Goal: Browse casually: Explore the website without a specific task or goal

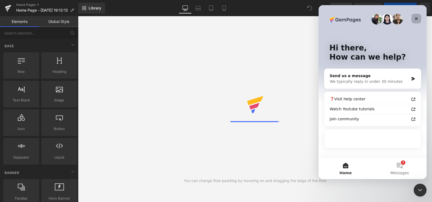
click at [416, 17] on icon "Close" at bounding box center [416, 18] width 4 height 4
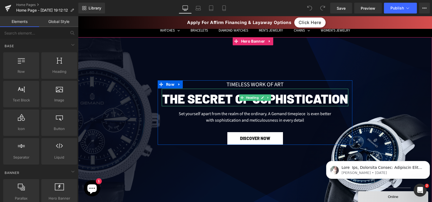
click at [210, 100] on h2 "The secret of Sophistication" at bounding box center [255, 98] width 186 height 15
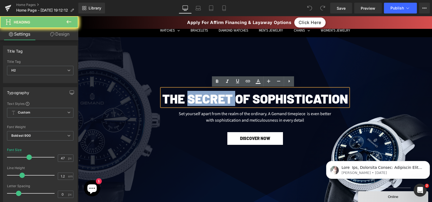
click at [210, 100] on h2 "The secret of Sophistication" at bounding box center [255, 98] width 186 height 15
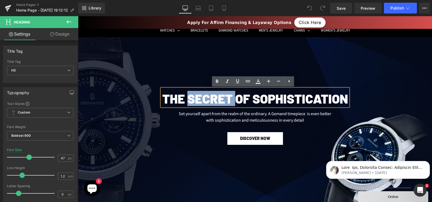
click at [210, 100] on h2 "The secret of Sophistication" at bounding box center [255, 98] width 186 height 15
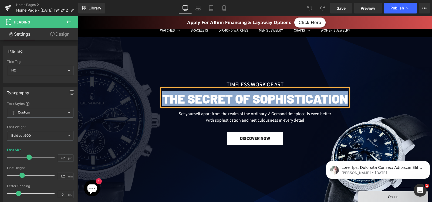
paste div
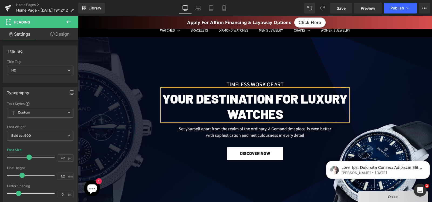
click at [213, 113] on h2 "Your Destination for Luxury Watches" at bounding box center [255, 106] width 186 height 30
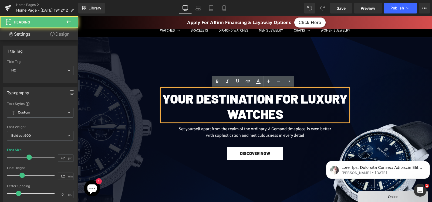
click at [299, 100] on h2 "Your Destination for Luxury Watches" at bounding box center [255, 106] width 186 height 30
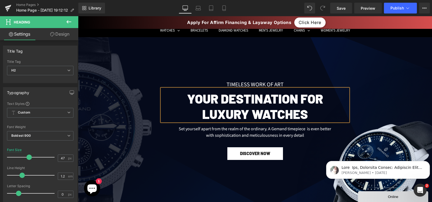
click at [252, 113] on h2 "Luxury Watches" at bounding box center [255, 113] width 186 height 15
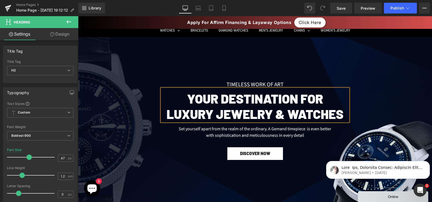
click at [130, 111] on span "TIMELESS WORK OF ART Text Block Your Destination for Luxury jewelry & Watches H…" at bounding box center [255, 120] width 354 height 80
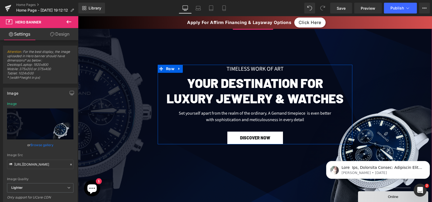
scroll to position [55, 0]
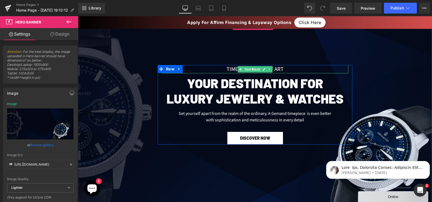
click at [228, 69] on div "TIMELESS WORK OF ART" at bounding box center [255, 69] width 186 height 9
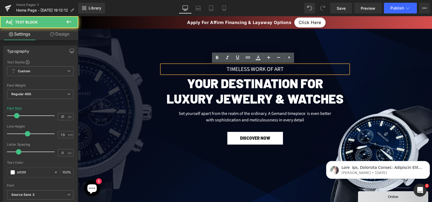
click at [228, 69] on div "TIMELESS WORK OF ART" at bounding box center [255, 69] width 186 height 9
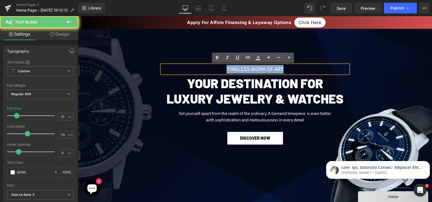
click at [228, 69] on div "TIMELESS WORK OF ART" at bounding box center [255, 69] width 186 height 9
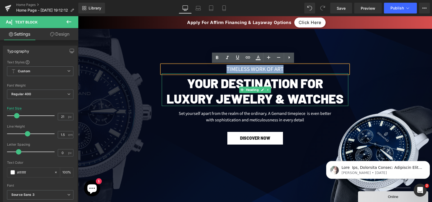
click at [233, 81] on h2 "Your Destination for" at bounding box center [255, 83] width 186 height 15
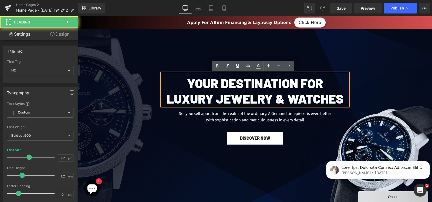
click at [224, 82] on h2 "Your Destination for" at bounding box center [255, 83] width 186 height 15
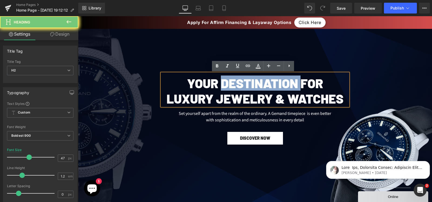
click at [224, 82] on h2 "Your Destination for" at bounding box center [255, 83] width 186 height 15
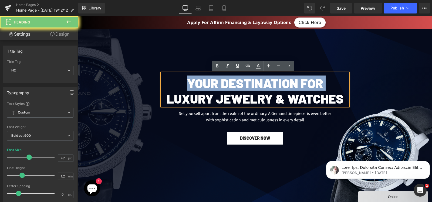
click at [224, 82] on h2 "Your Destination for" at bounding box center [255, 83] width 186 height 15
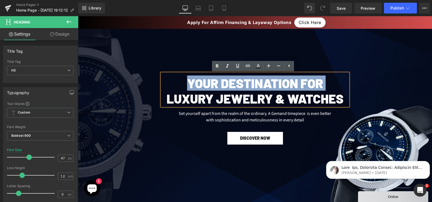
copy h2 "Your Destination for"
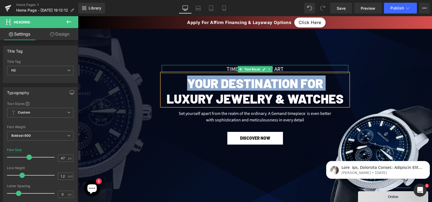
click at [190, 67] on div "TIMELESS WORK OF ART" at bounding box center [255, 69] width 186 height 9
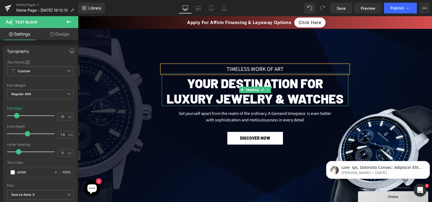
paste div
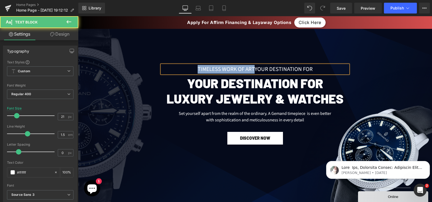
drag, startPoint x: 253, startPoint y: 67, endPoint x: 190, endPoint y: 72, distance: 63.8
click at [190, 72] on div "TIMELESS WORK OF ARTYour Destination for" at bounding box center [255, 69] width 186 height 9
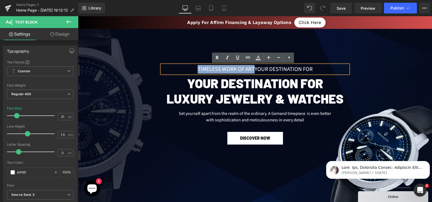
click at [252, 69] on div "TIMELESS WORK OF ARTYour Destination for" at bounding box center [255, 69] width 186 height 9
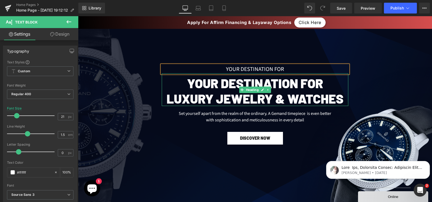
click at [271, 86] on h2 "Your Destination for" at bounding box center [255, 83] width 186 height 15
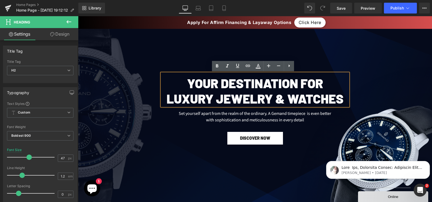
click at [162, 98] on h2 "Luxury jewelry & Watches" at bounding box center [255, 98] width 186 height 15
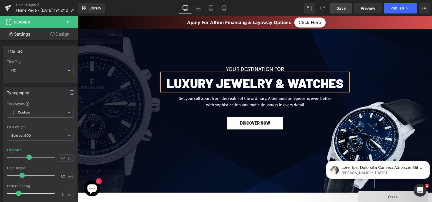
click at [342, 7] on span "Save" at bounding box center [341, 8] width 9 height 6
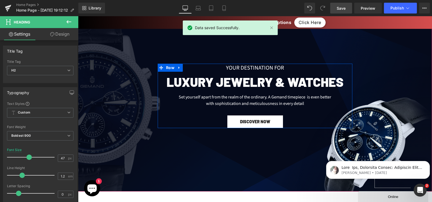
scroll to position [56, 0]
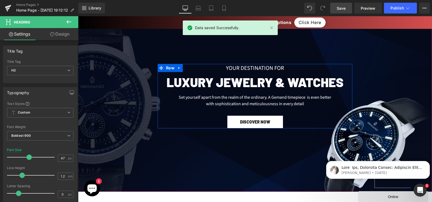
click at [296, 100] on div "Set yourself apart from the realm of the ordinary. A Gemand timepiece is even b…" at bounding box center [255, 103] width 186 height 26
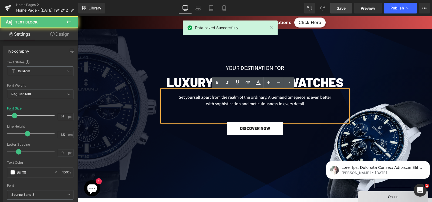
click at [308, 102] on div "Set yourself apart from the realm of the ordinary. A Gemand timepiece is even b…" at bounding box center [255, 106] width 186 height 32
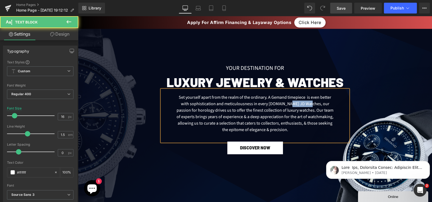
drag, startPoint x: 301, startPoint y: 104, endPoint x: 281, endPoint y: 104, distance: 20.0
click at [281, 104] on div "Set yourself apart from the realm of the ordinary. A Gemand timepiece is even b…" at bounding box center [255, 116] width 186 height 52
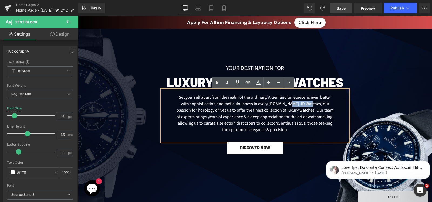
click at [300, 104] on div "Set yourself apart from the realm of the ordinary. A Gemand timepiece is even b…" at bounding box center [255, 116] width 186 height 52
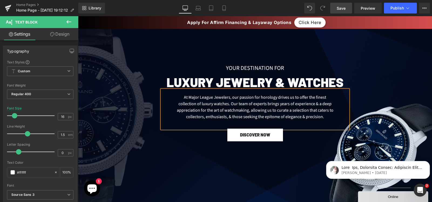
click at [270, 95] on div "At Major League Jewelers, our passion for horology drives us to offer the fines…" at bounding box center [255, 109] width 186 height 39
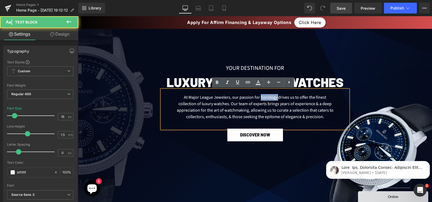
click at [270, 95] on div "At Major League Jewelers, our passion for horology drives us to offer the fines…" at bounding box center [255, 109] width 186 height 39
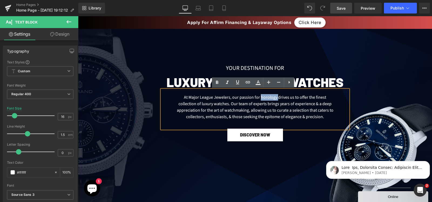
click at [275, 96] on div "At Major League Jewelers, our passion for horology drives us to offer the fines…" at bounding box center [255, 109] width 186 height 39
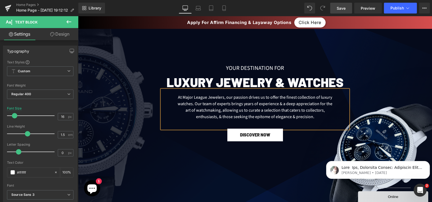
click at [191, 104] on div "At Major League Jewelers, our passion drives us to offer the finest collection …" at bounding box center [255, 109] width 186 height 39
click at [249, 106] on div "At Major League Jewelers, our passion drives us to offer the finest collection …" at bounding box center [255, 109] width 186 height 39
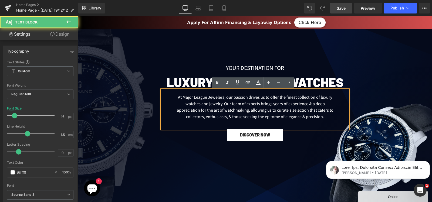
click at [227, 111] on div "At Major League Jewelers, our passion drives us to offer the finest collection …" at bounding box center [255, 109] width 186 height 39
click at [247, 111] on div "At Major League Jewelers, our passion drives us to offer the finest collection …" at bounding box center [255, 109] width 186 height 39
drag, startPoint x: 246, startPoint y: 111, endPoint x: 229, endPoint y: 112, distance: 17.1
click at [229, 112] on div "At Major League Jewelers, our passion drives us to offer the finest collection …" at bounding box center [255, 109] width 186 height 39
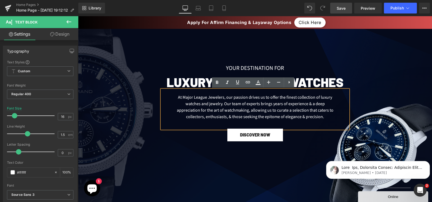
click at [226, 111] on div "At Major League Jewelers, our passion drives us to offer the finest collection …" at bounding box center [255, 109] width 186 height 39
click at [248, 112] on div "At Major League Jewelers, our passion drives us to offer the finest collection …" at bounding box center [255, 109] width 186 height 39
click at [245, 111] on div "At Major League Jewelers, our passion drives us to offer the finest collection …" at bounding box center [255, 109] width 186 height 39
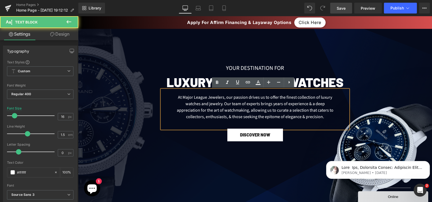
click at [247, 111] on div "At Major League Jewelers, our passion drives us to offer the finest collection …" at bounding box center [255, 109] width 186 height 39
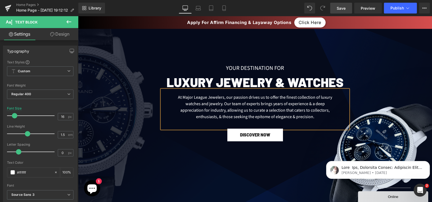
click at [208, 110] on div "At Major League Jewelers, our passion drives us to offer the finest collection …" at bounding box center [255, 109] width 186 height 39
click at [120, 103] on span "Your Destination for Text Block Luxury jewelry & Watches Heading At Major Leagu…" at bounding box center [255, 102] width 354 height 77
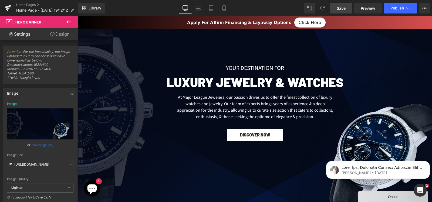
click at [343, 9] on span "Save" at bounding box center [341, 8] width 9 height 6
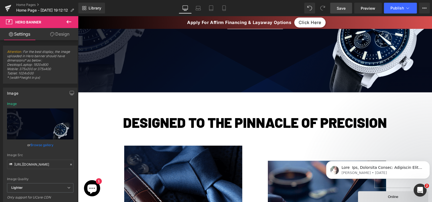
scroll to position [168, 0]
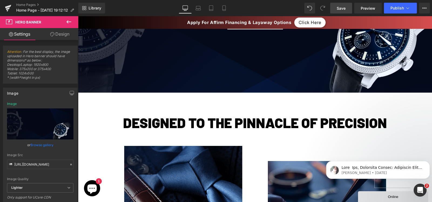
click at [343, 10] on span "Save" at bounding box center [341, 8] width 9 height 6
click at [335, 10] on link "Save" at bounding box center [341, 8] width 22 height 11
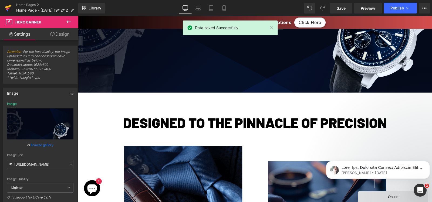
click at [8, 7] on icon at bounding box center [8, 7] width 6 height 4
